Goal: Transaction & Acquisition: Book appointment/travel/reservation

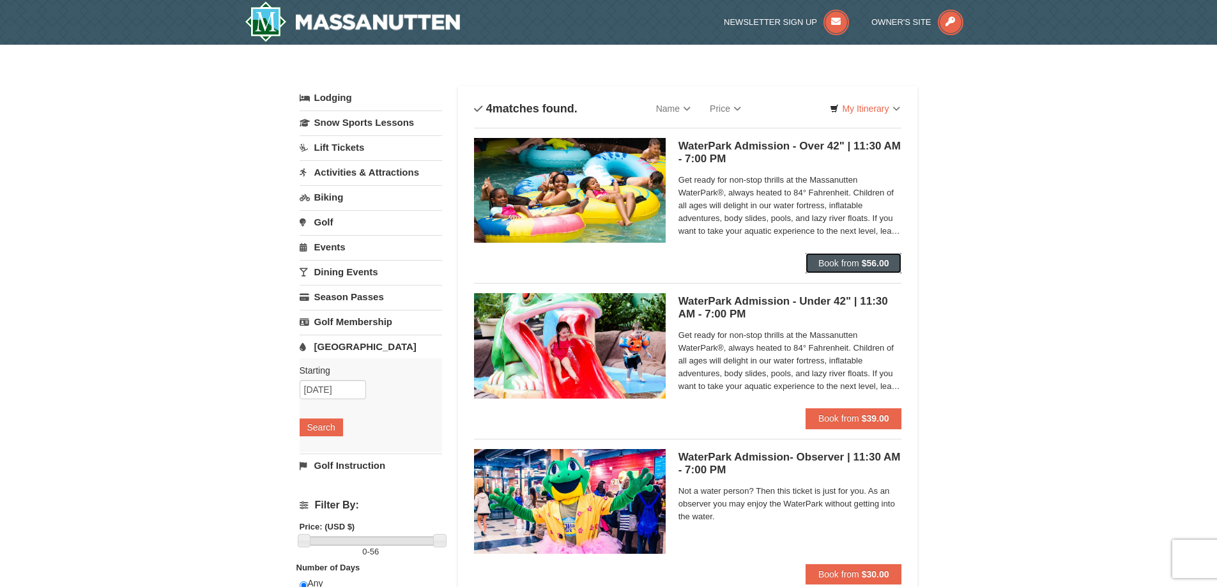
click at [843, 260] on span "Book from" at bounding box center [839, 263] width 41 height 10
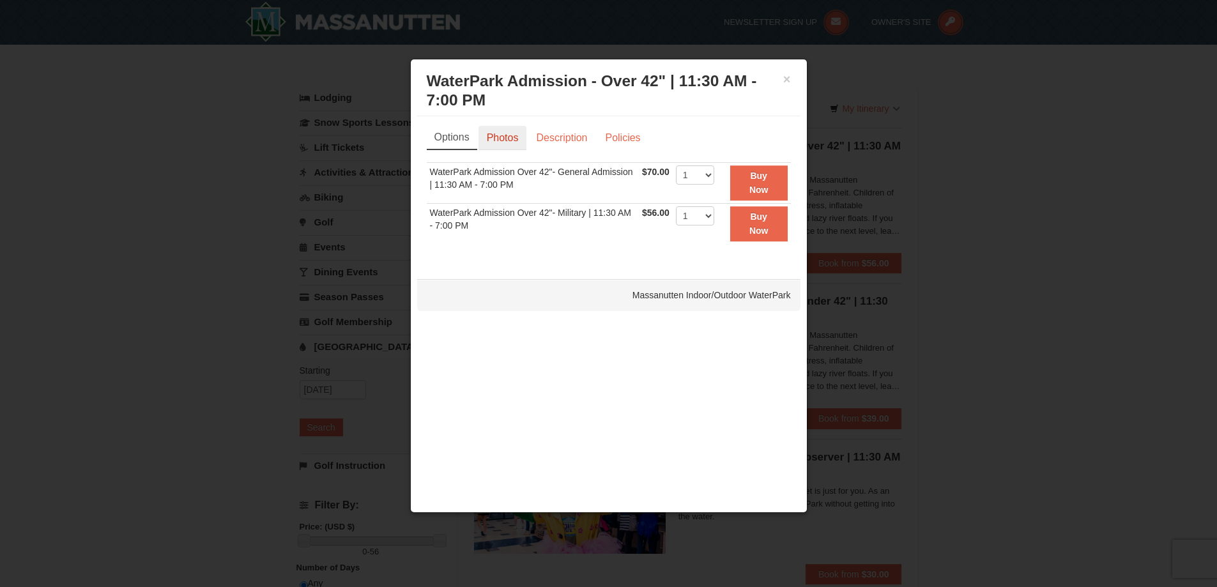
click at [509, 141] on link "Photos" at bounding box center [503, 138] width 49 height 24
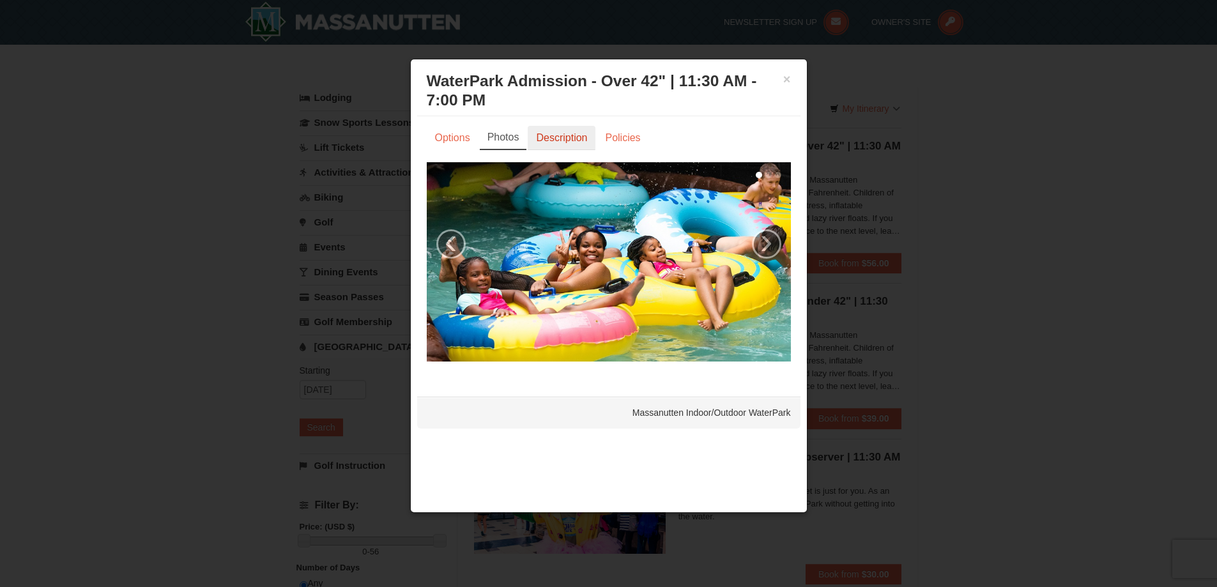
click at [567, 144] on link "Description" at bounding box center [562, 138] width 68 height 24
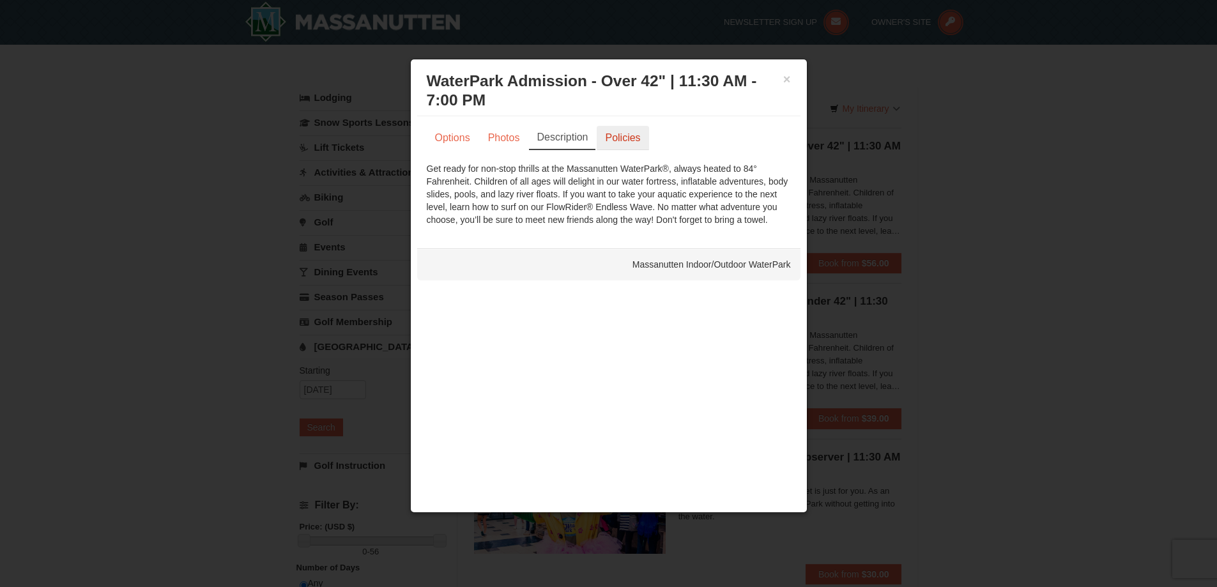
click at [622, 142] on link "Policies" at bounding box center [623, 138] width 52 height 24
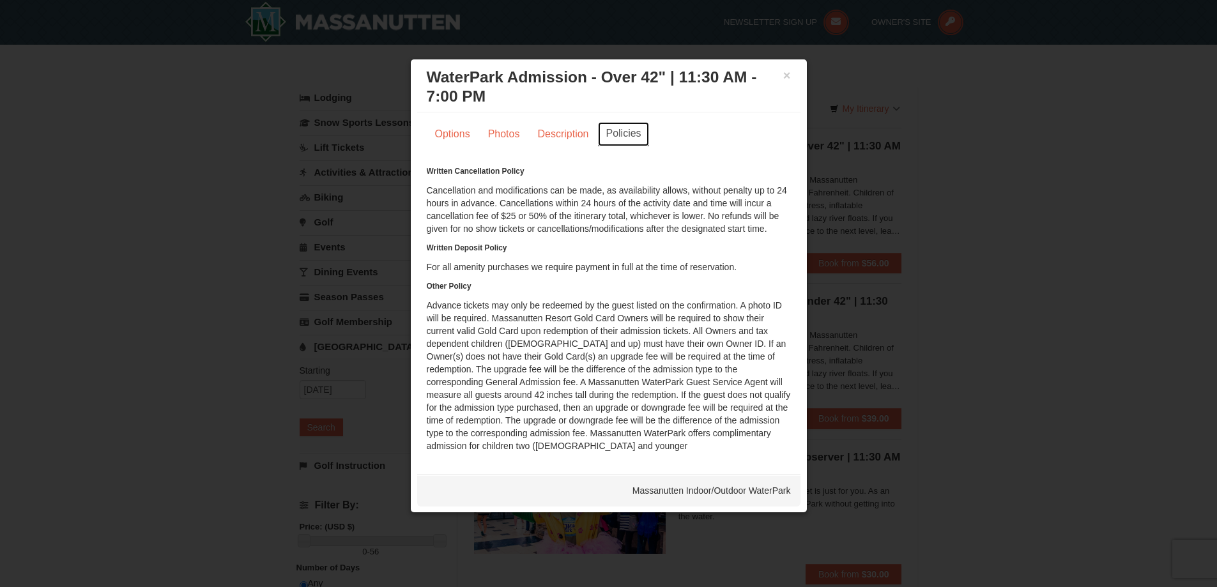
scroll to position [4, 0]
click at [550, 134] on link "Description" at bounding box center [563, 133] width 68 height 24
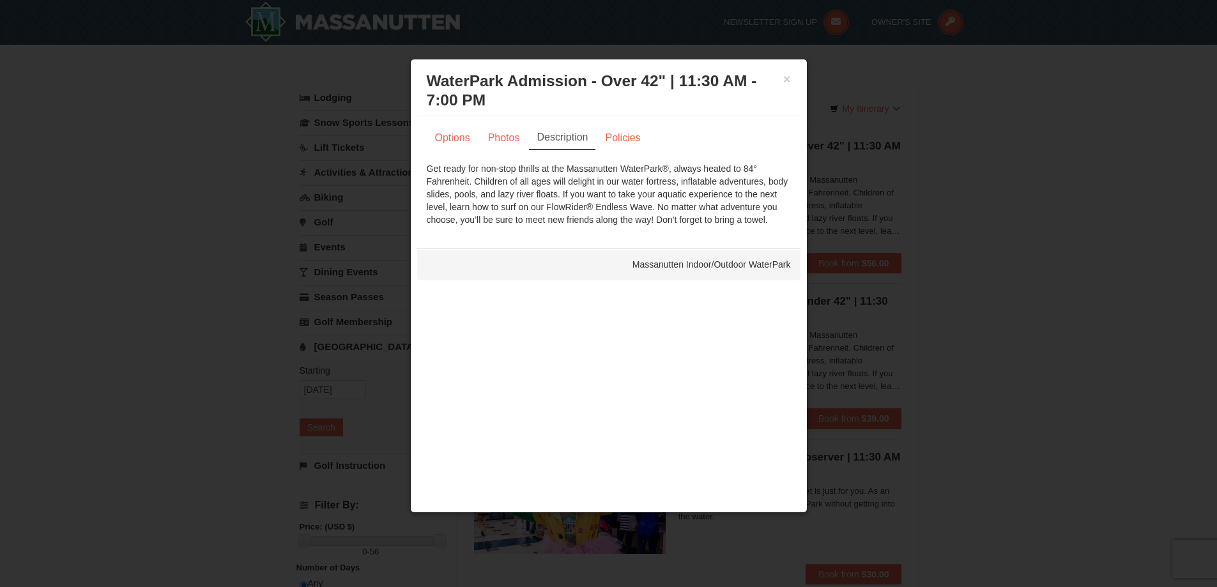
scroll to position [0, 0]
click at [511, 137] on link "Photos" at bounding box center [504, 138] width 49 height 24
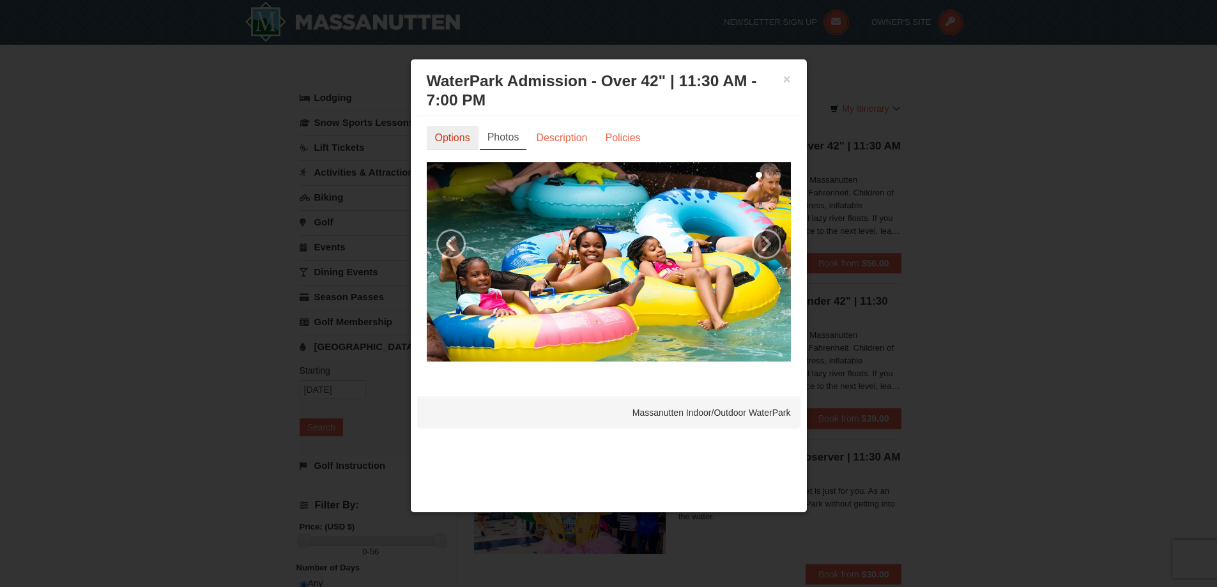
click at [454, 140] on link "Options" at bounding box center [453, 138] width 52 height 24
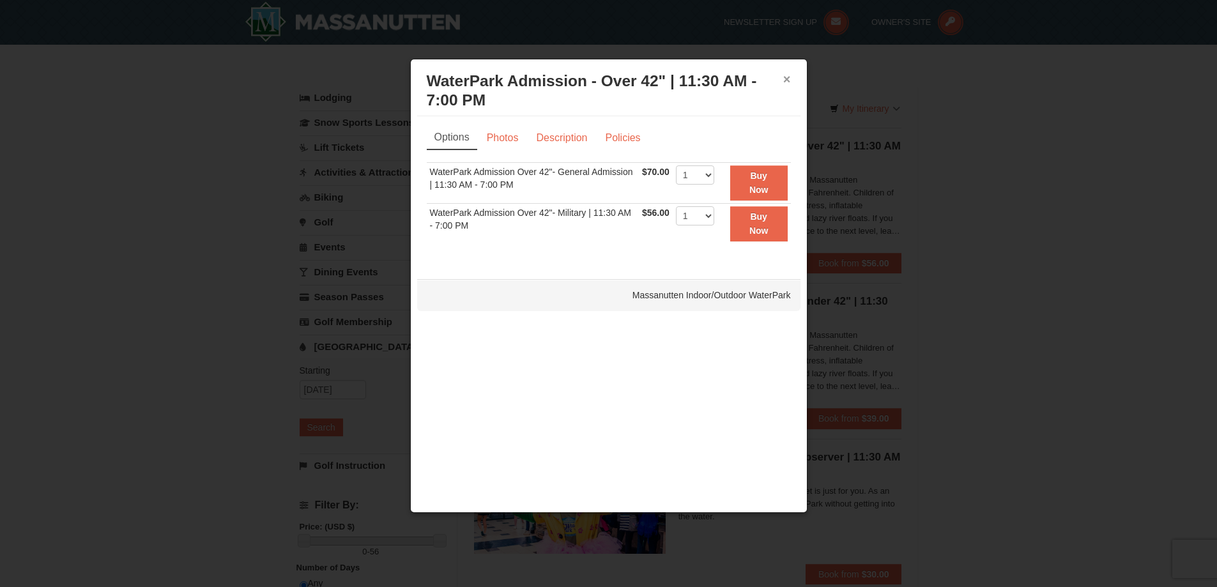
click at [789, 82] on button "×" at bounding box center [787, 79] width 8 height 13
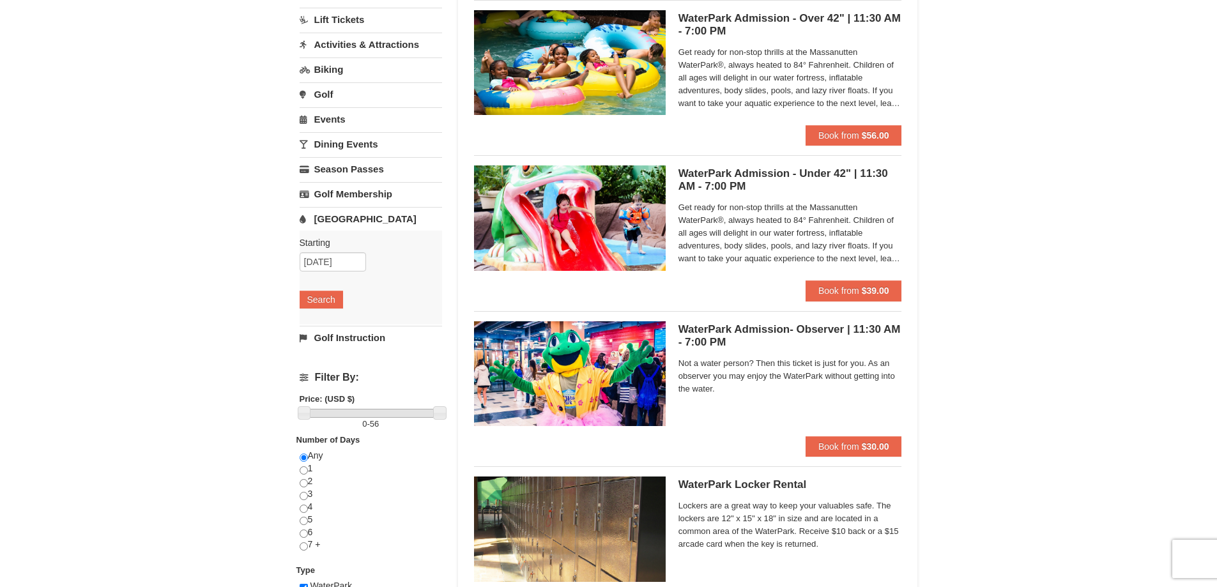
scroll to position [64, 0]
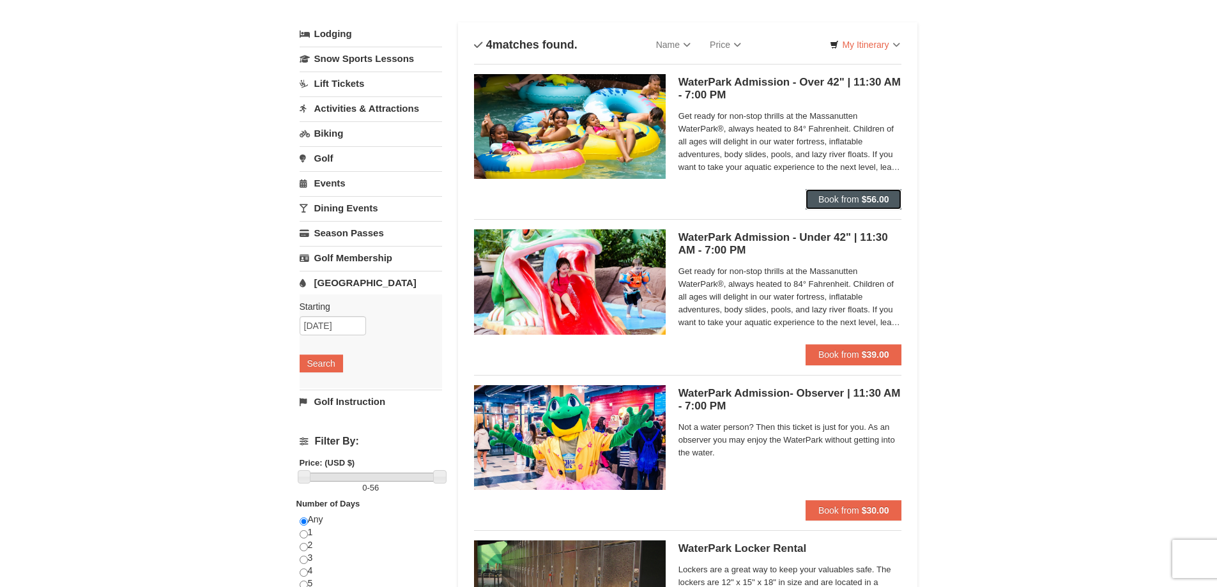
click at [842, 197] on span "Book from" at bounding box center [839, 199] width 41 height 10
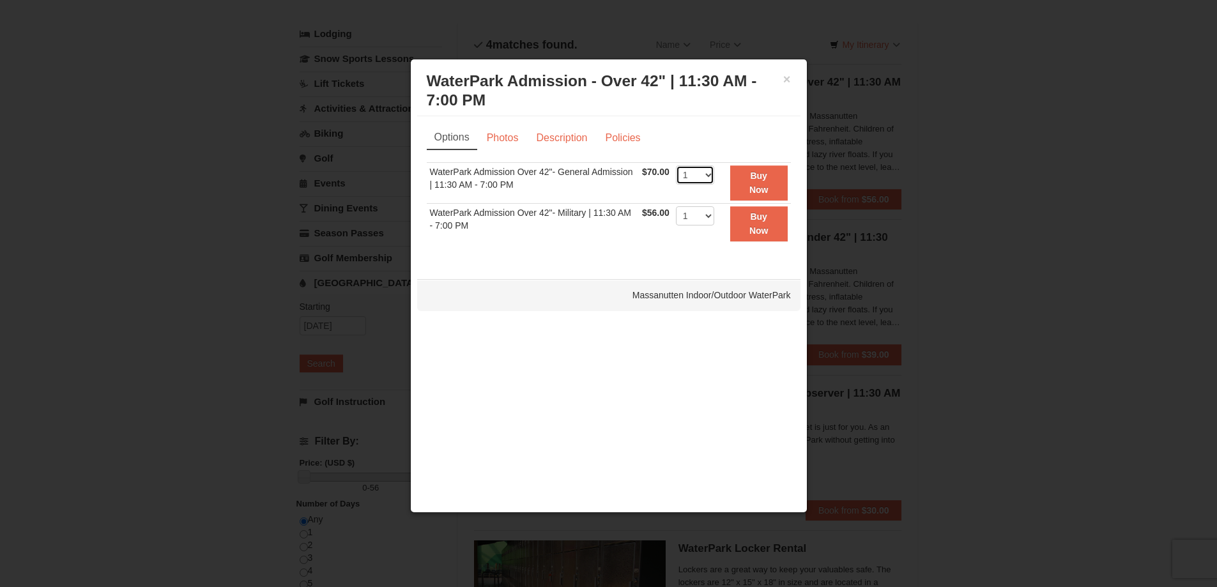
click at [710, 176] on select "1 2 3 4 5 6 7 8 9 10 11 12 13 14 15 16 17 18 19 20 21 22" at bounding box center [695, 175] width 38 height 19
click at [676, 166] on select "1 2 3 4 5 6 7 8 9 10 11 12 13 14 15 16 17 18 19 20 21 22" at bounding box center [695, 175] width 38 height 19
click at [748, 181] on button "Buy Now" at bounding box center [759, 183] width 58 height 35
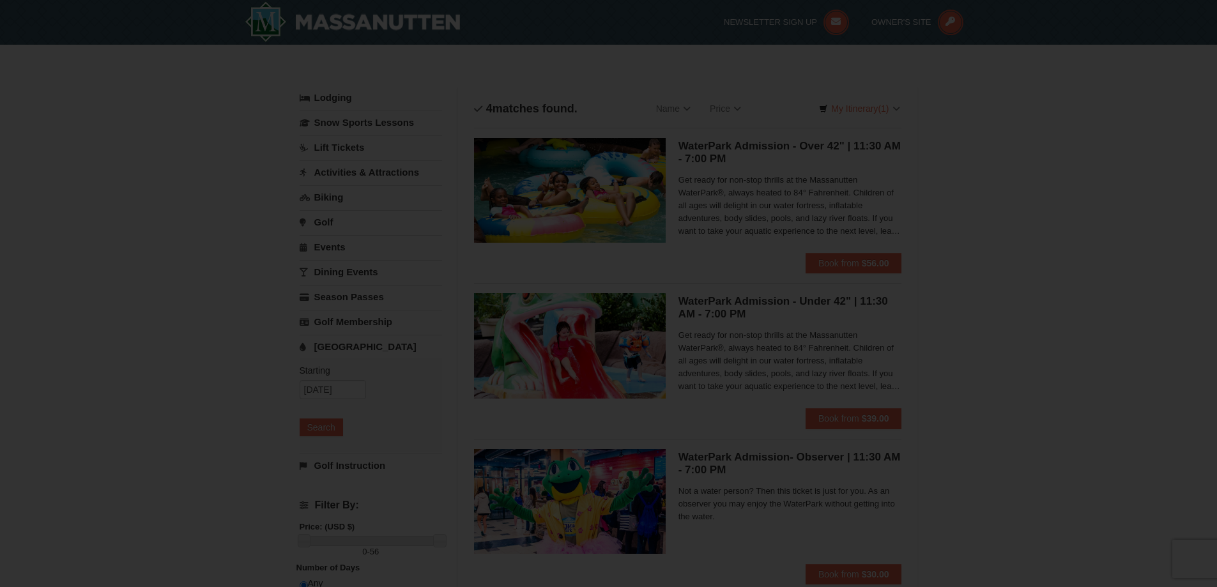
scroll to position [4, 0]
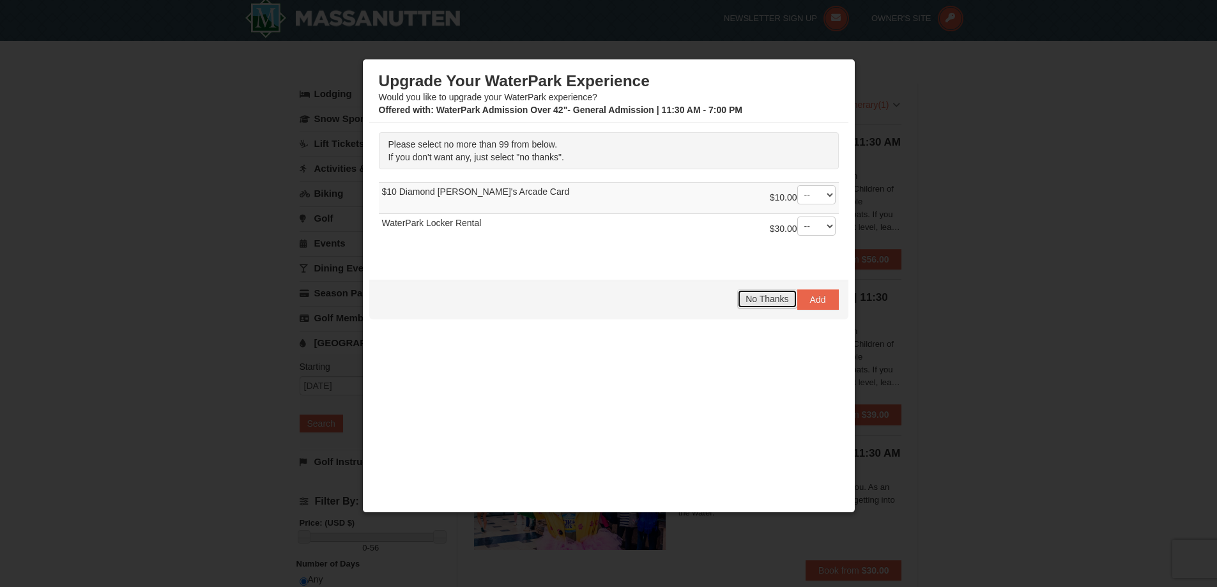
click at [746, 294] on span "No Thanks" at bounding box center [767, 299] width 43 height 10
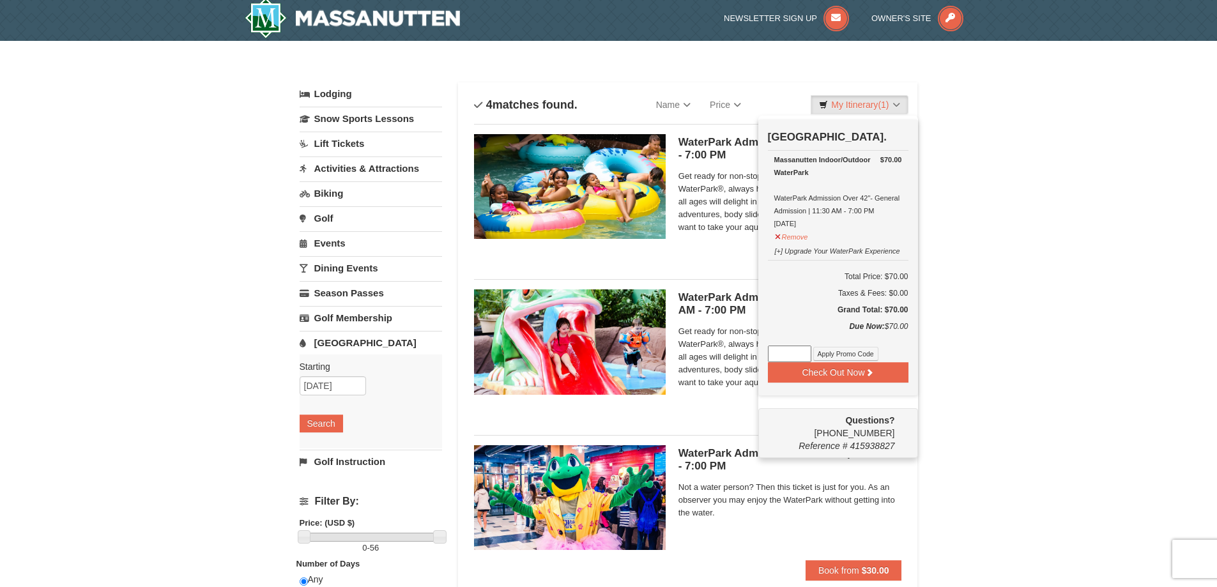
click at [990, 176] on div "× Categories List Filter My Itinerary (1) Check Out Now [GEOGRAPHIC_DATA]. $70.…" at bounding box center [608, 411] width 1217 height 741
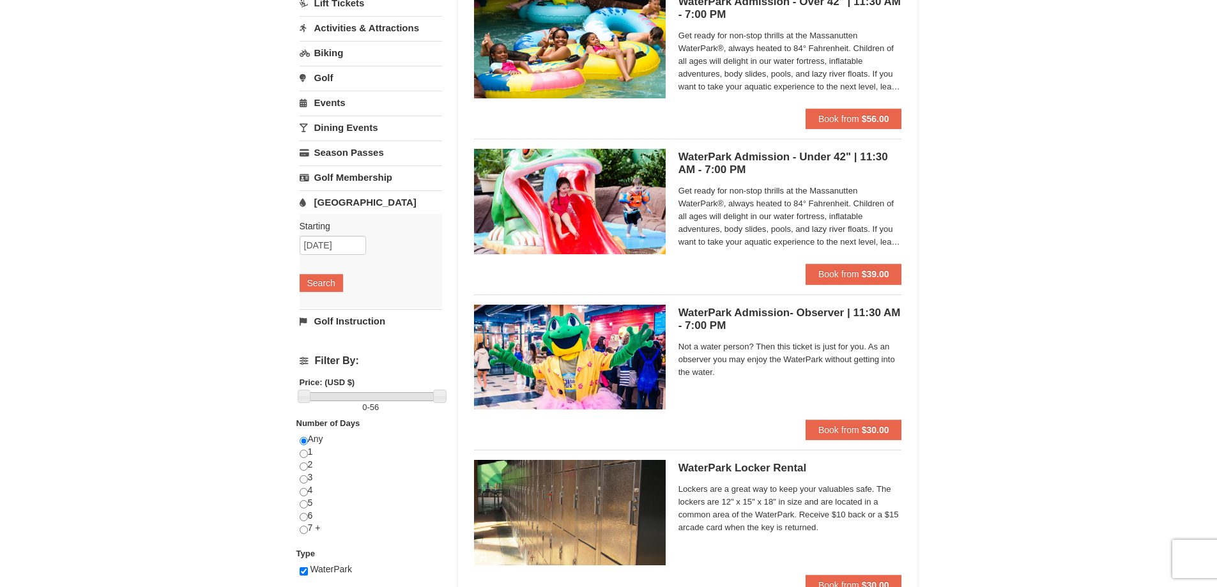
scroll to position [259, 0]
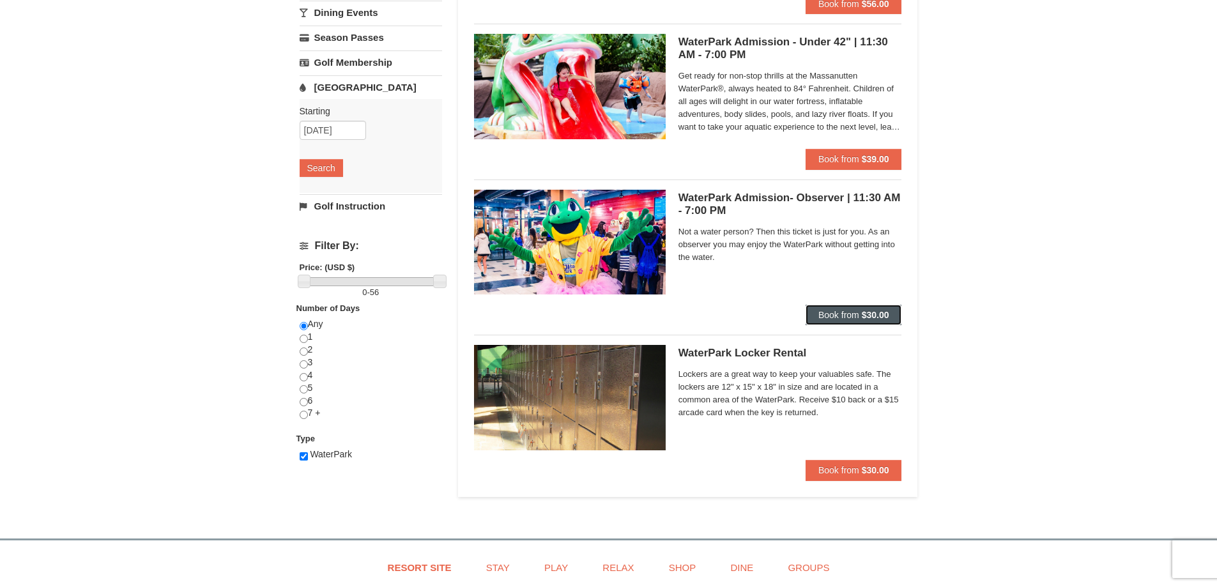
click at [845, 313] on span "Book from" at bounding box center [839, 315] width 41 height 10
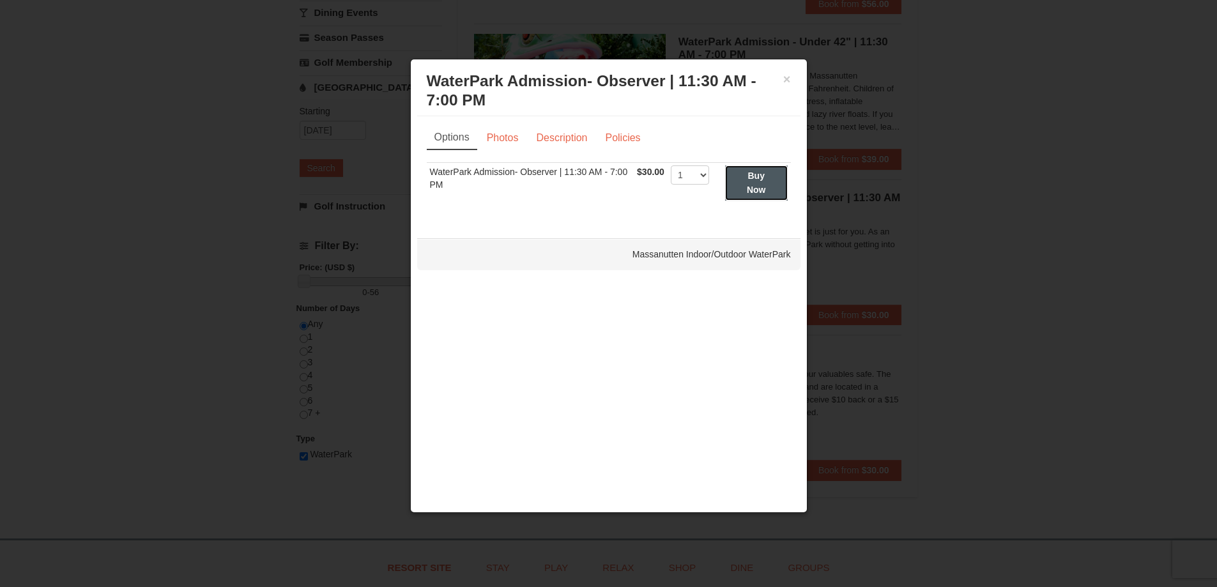
click at [747, 184] on button "Buy Now" at bounding box center [756, 183] width 63 height 35
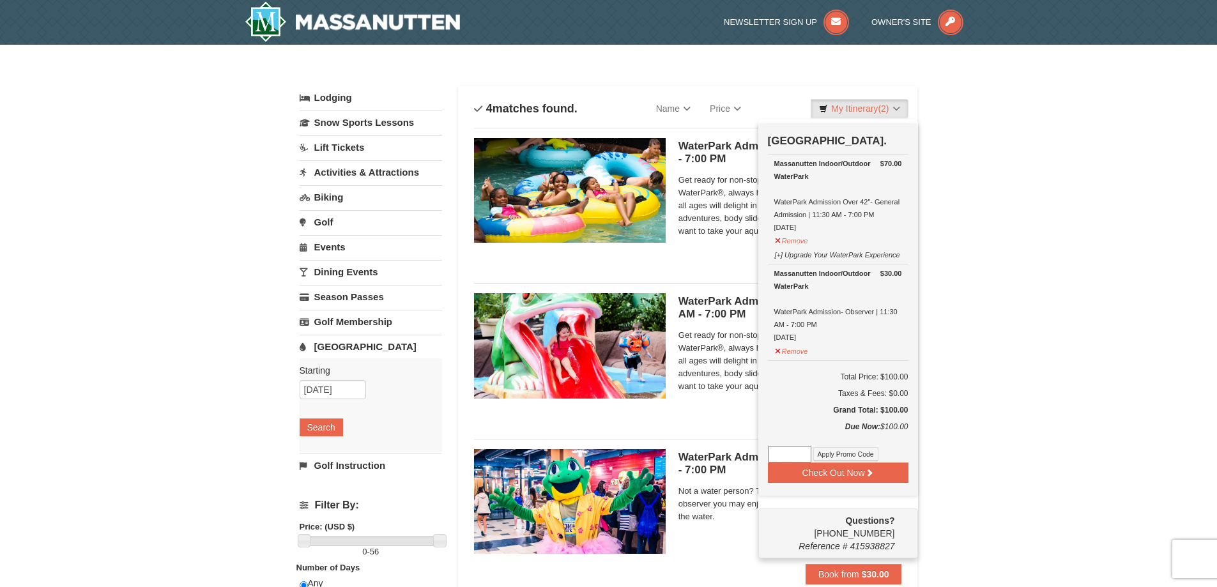
scroll to position [4, 0]
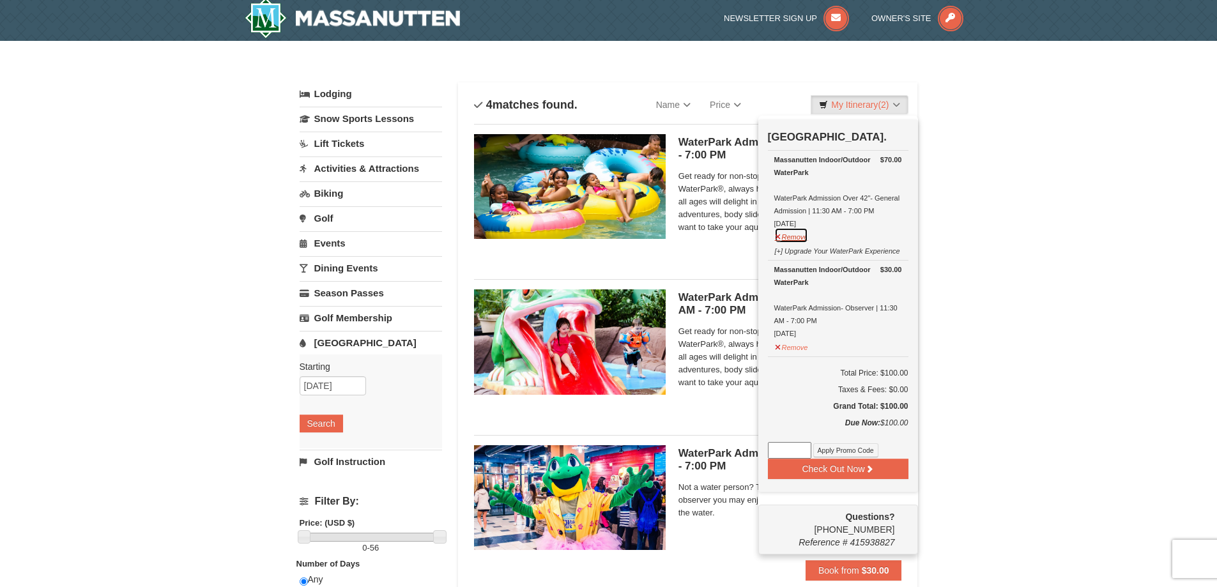
click at [791, 237] on button "Remove" at bounding box center [791, 235] width 35 height 16
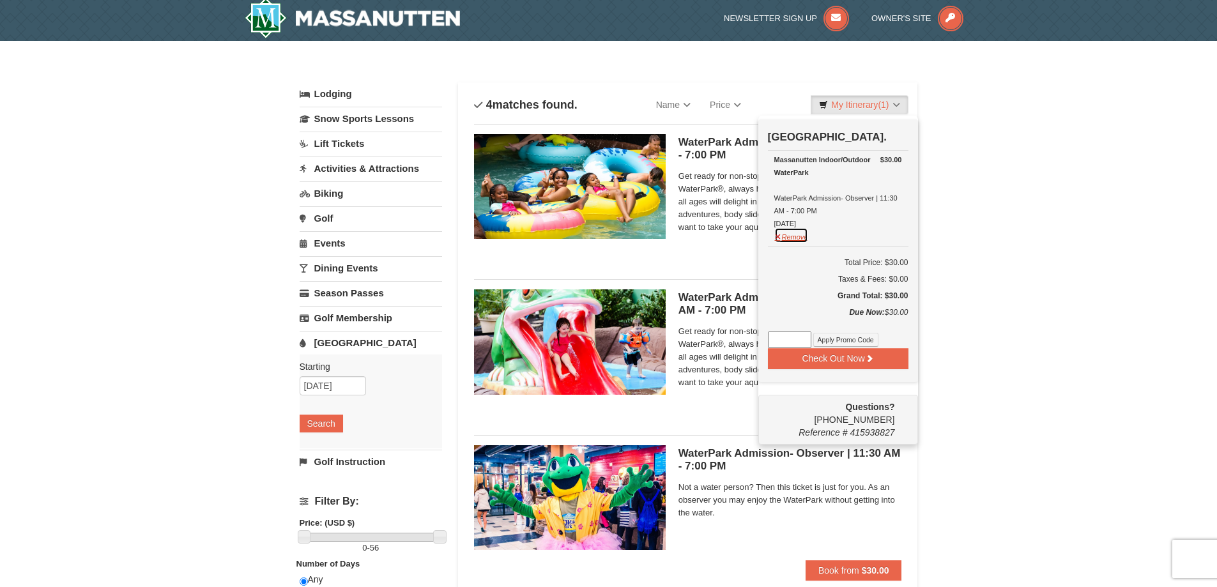
click at [790, 238] on button "Remove" at bounding box center [791, 235] width 35 height 16
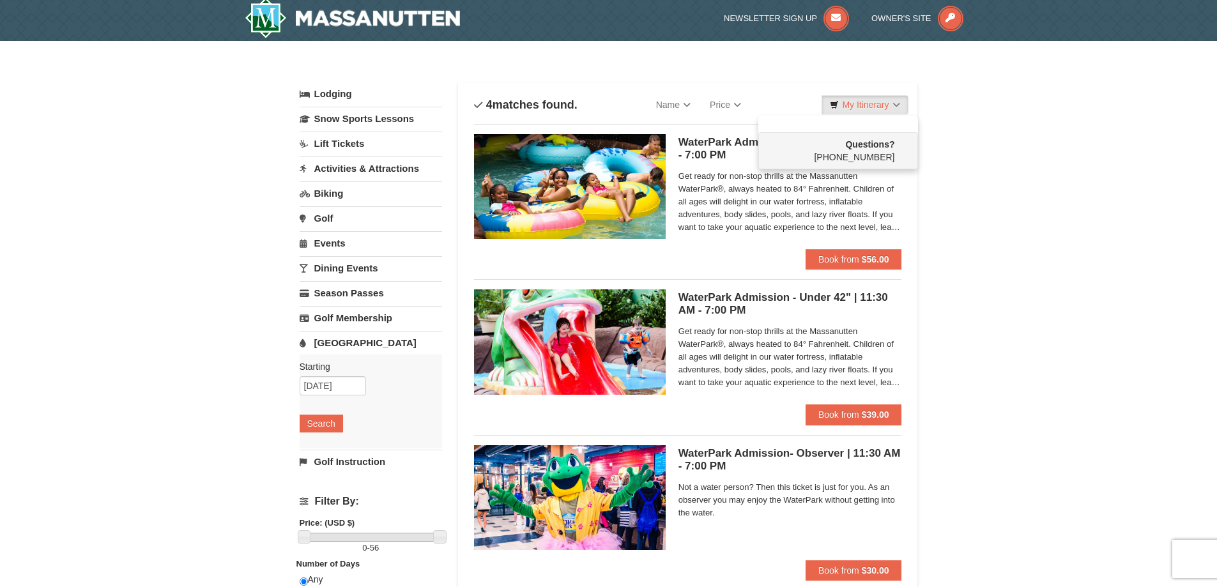
click at [972, 250] on div "× Categories List Filter My Itinerary Questions? [PHONE_NUMBER] Lodging Arrival…" at bounding box center [608, 411] width 1217 height 741
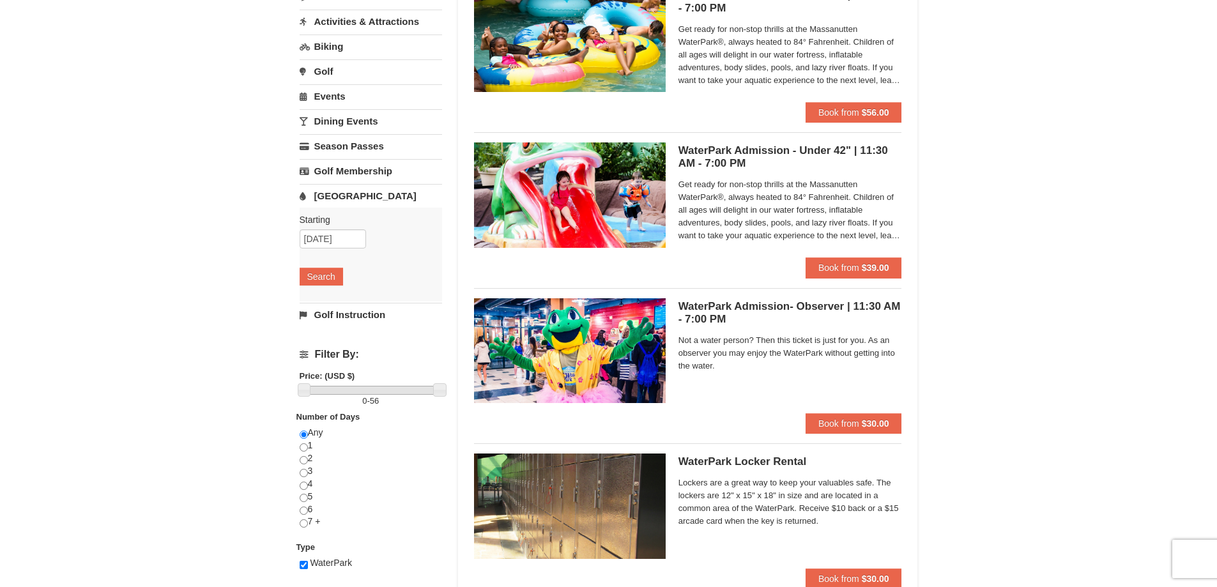
scroll to position [196, 0]
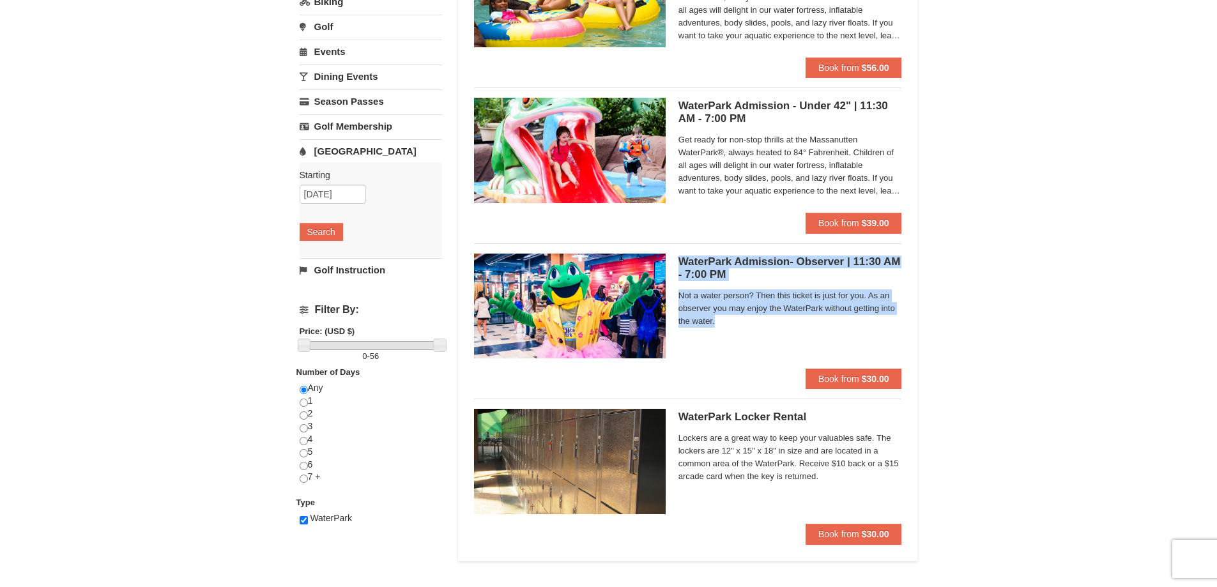
drag, startPoint x: 679, startPoint y: 257, endPoint x: 755, endPoint y: 319, distance: 98.1
click at [755, 319] on div "WaterPark Admission- Observer | 11:30 AM - 7:00 PM Massanutten Indoor/Outdoor W…" at bounding box center [791, 311] width 224 height 115
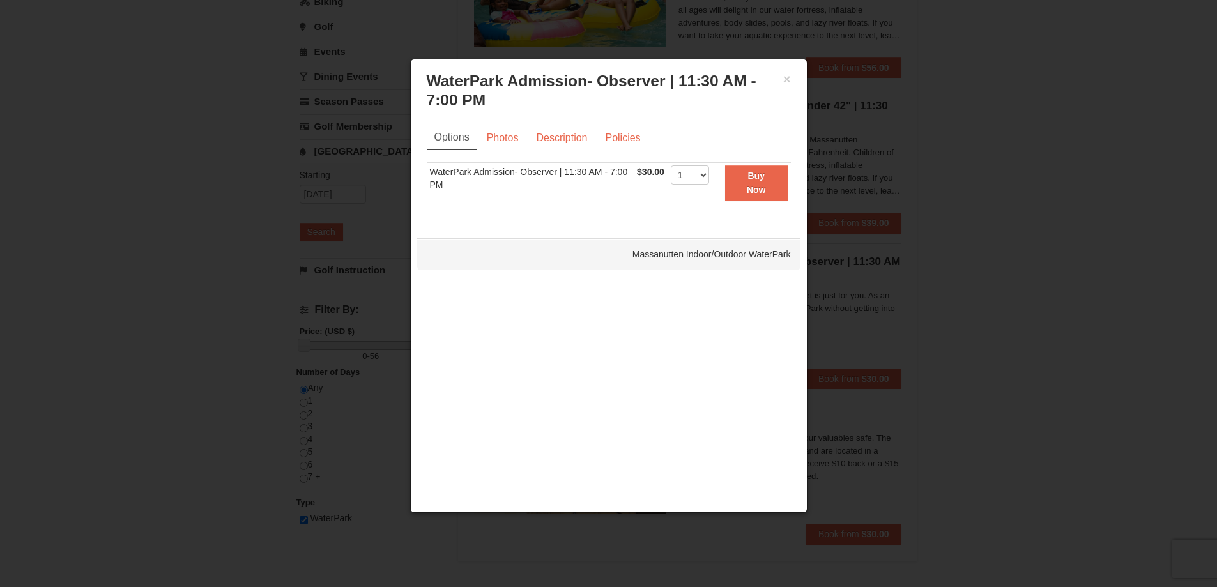
click at [425, 168] on div "Options Photos Description Policies Sorry, no matches found. Please remove some…" at bounding box center [608, 170] width 383 height 109
drag, startPoint x: 423, startPoint y: 168, endPoint x: 671, endPoint y: 190, distance: 248.9
click at [671, 190] on div "Options Photos Description Policies Sorry, no matches found. Please remove some…" at bounding box center [608, 170] width 383 height 109
click at [450, 180] on td "WaterPark Admission- Observer | 11:30 AM - 7:00 PM" at bounding box center [531, 182] width 208 height 40
drag, startPoint x: 425, startPoint y: 171, endPoint x: 666, endPoint y: 181, distance: 241.1
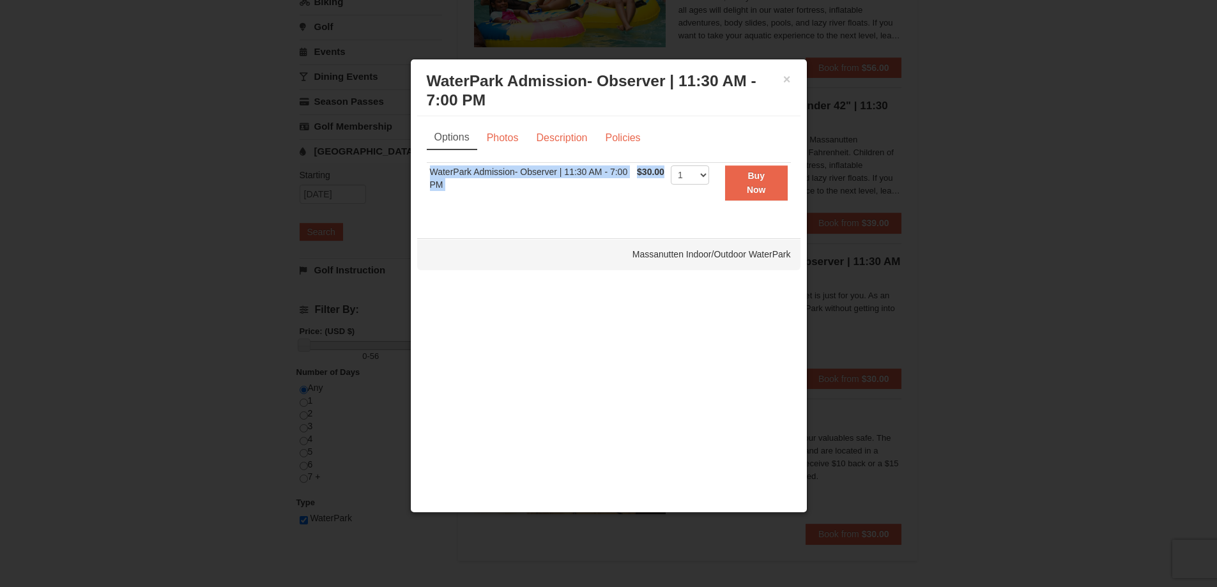
click at [666, 181] on div "Options Photos Description Policies Sorry, no matches found. Please remove some…" at bounding box center [608, 170] width 383 height 109
copy div "WaterPark Admission- Observer | 11:30 AM - 7:00 PM $30.00"
click at [569, 203] on div "Sorry, no matches found. Please remove some filters, or change your dates to fi…" at bounding box center [609, 189] width 364 height 54
click at [739, 206] on div "Sorry, no matches found. Please remove some filters, or change your dates to fi…" at bounding box center [609, 189] width 364 height 54
click at [786, 78] on button "×" at bounding box center [787, 79] width 8 height 13
